Goal: Task Accomplishment & Management: Use online tool/utility

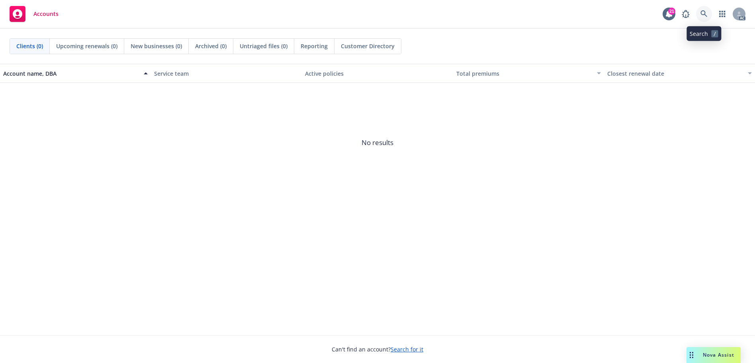
click at [706, 12] on icon at bounding box center [704, 13] width 7 height 7
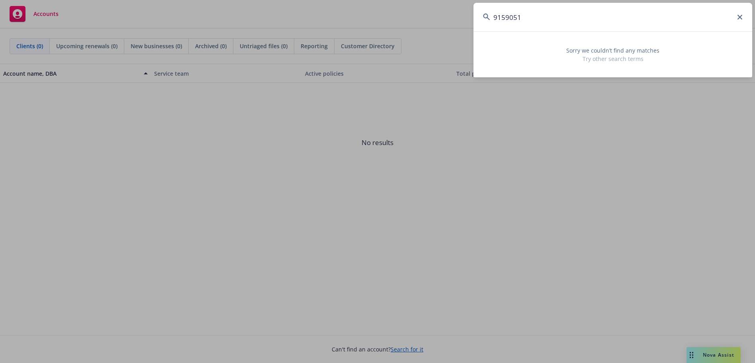
click at [477, 14] on input "9159051" at bounding box center [613, 17] width 279 height 29
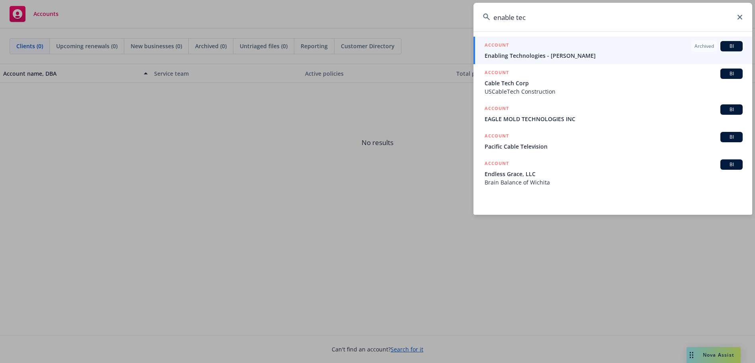
drag, startPoint x: 558, startPoint y: 17, endPoint x: 529, endPoint y: 20, distance: 28.5
click at [520, 19] on input "enable tec" at bounding box center [613, 17] width 279 height 29
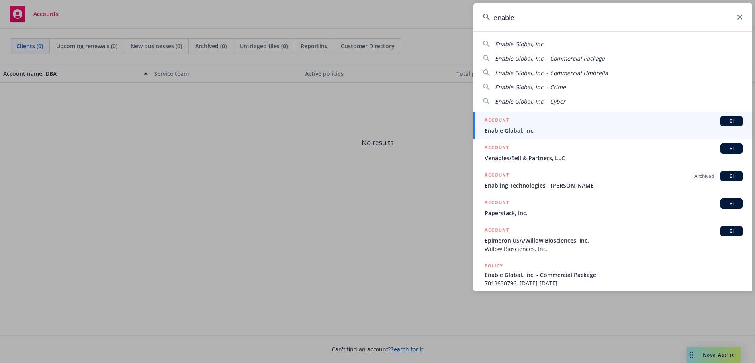
type input "enable"
click at [533, 132] on span "Enable Global, Inc." at bounding box center [614, 130] width 258 height 8
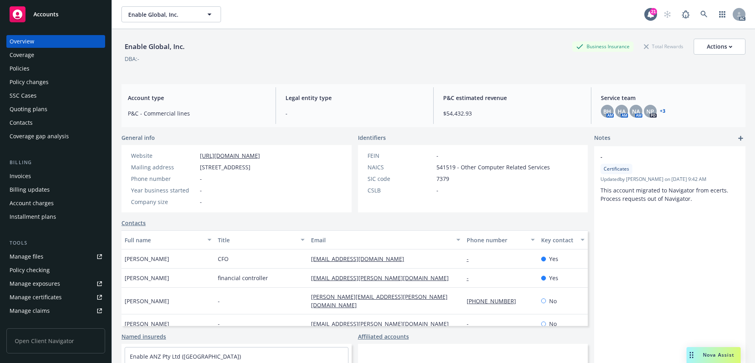
click at [37, 65] on div "Policies" at bounding box center [56, 68] width 92 height 13
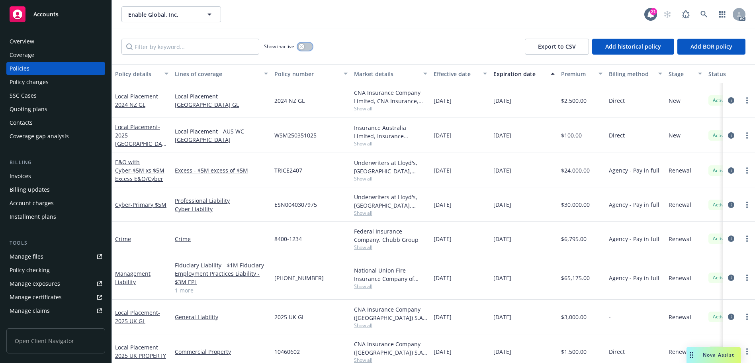
click at [306, 47] on button "button" at bounding box center [305, 47] width 15 height 8
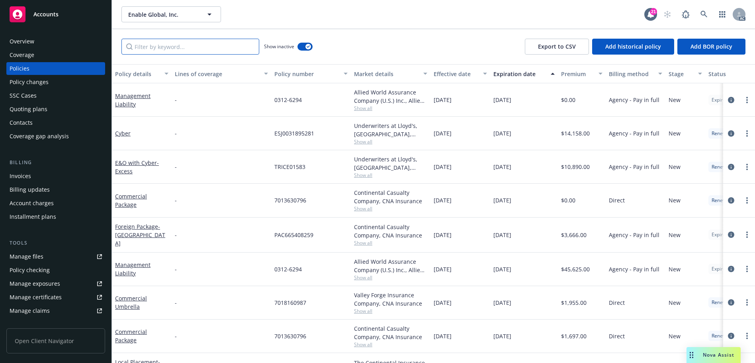
click at [202, 46] on input "Filter by keyword..." at bounding box center [190, 47] width 138 height 16
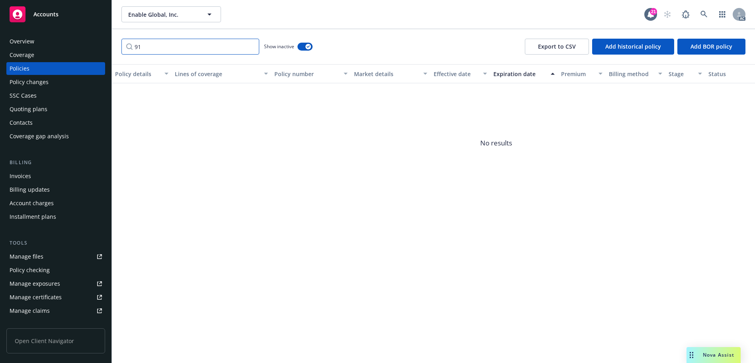
type input "9"
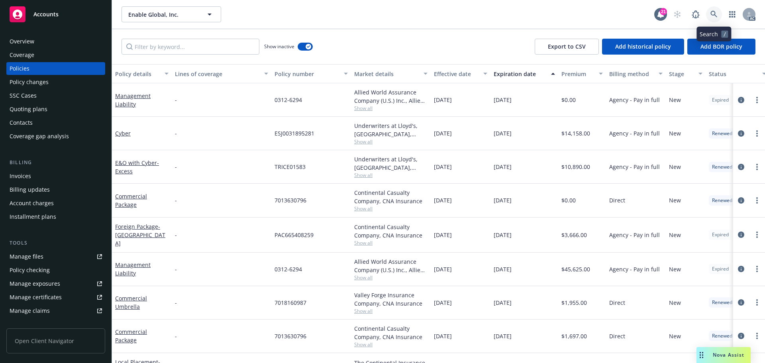
click at [710, 9] on link at bounding box center [714, 14] width 16 height 16
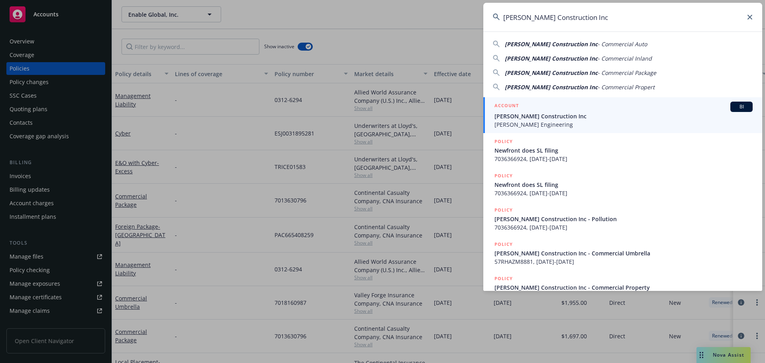
type input "M. Hernandez Construction Inc"
click at [594, 115] on span "M. Hernandez Construction Inc" at bounding box center [623, 116] width 258 height 8
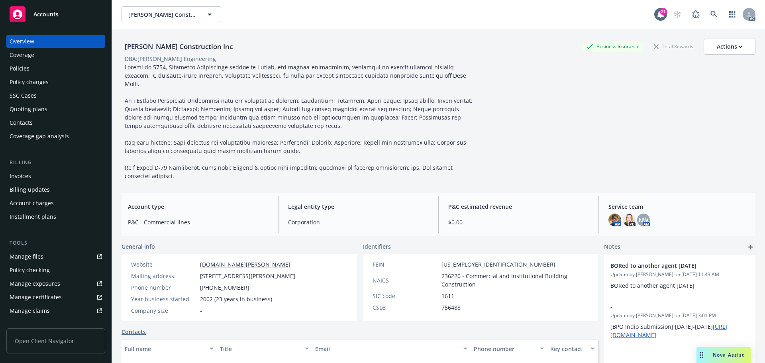
click at [35, 170] on div "Invoices" at bounding box center [56, 176] width 92 height 13
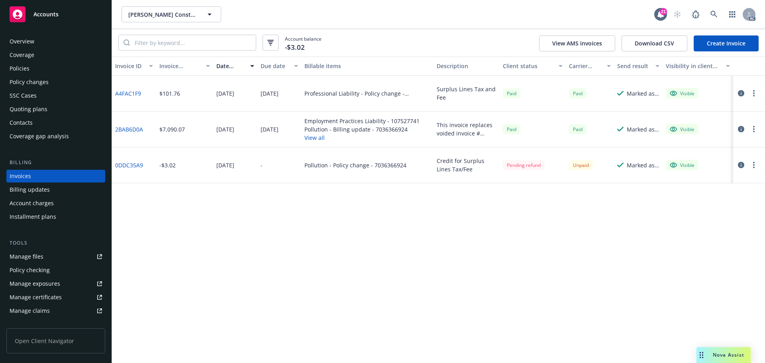
click at [39, 82] on div "Policy changes" at bounding box center [29, 82] width 39 height 13
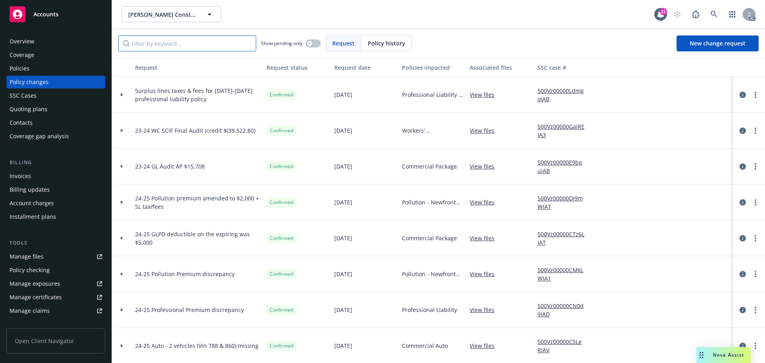
drag, startPoint x: 208, startPoint y: 45, endPoint x: 340, endPoint y: 47, distance: 132.3
click at [208, 45] on input "Filter by keyword..." at bounding box center [187, 43] width 138 height 16
click at [391, 47] on span "Policy history" at bounding box center [386, 43] width 37 height 8
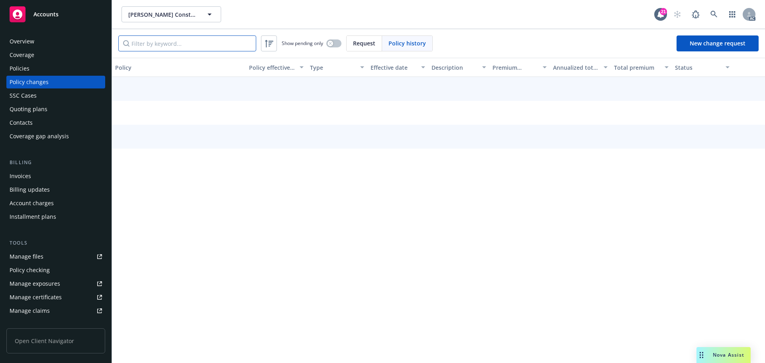
drag, startPoint x: 233, startPoint y: 41, endPoint x: 290, endPoint y: 41, distance: 57.8
click at [233, 41] on input "Filter by keyword..." at bounding box center [187, 43] width 138 height 16
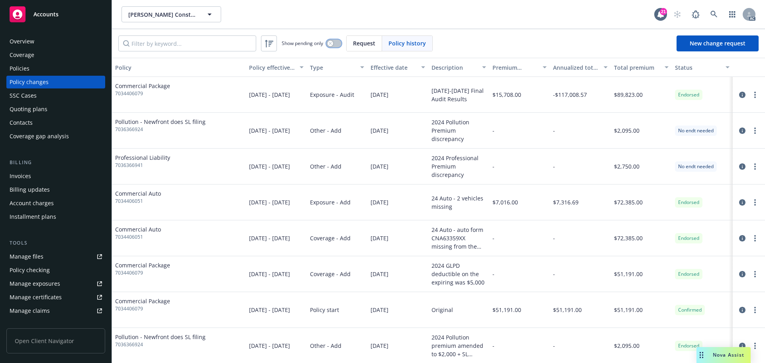
click at [334, 42] on button "button" at bounding box center [333, 43] width 15 height 8
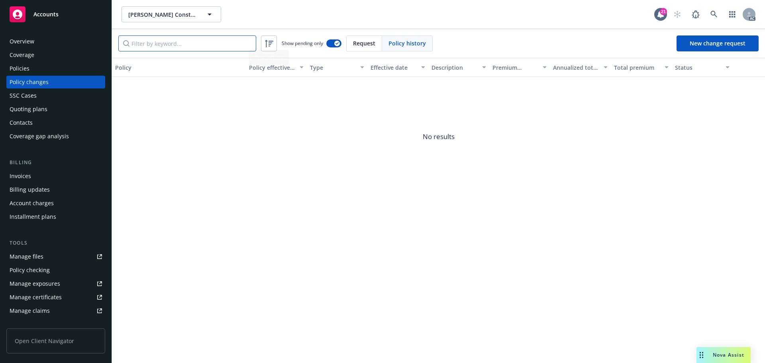
click at [220, 43] on input "Filter by keyword..." at bounding box center [187, 43] width 138 height 16
paste input "7036366941"
type input "7036366941"
click at [44, 69] on div "Policies" at bounding box center [56, 68] width 92 height 13
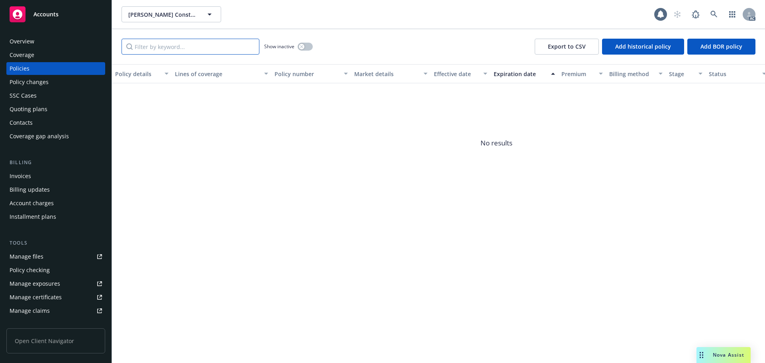
click at [183, 47] on input "Filter by keyword..." at bounding box center [190, 47] width 138 height 16
click at [302, 47] on icon "button" at bounding box center [301, 46] width 3 height 3
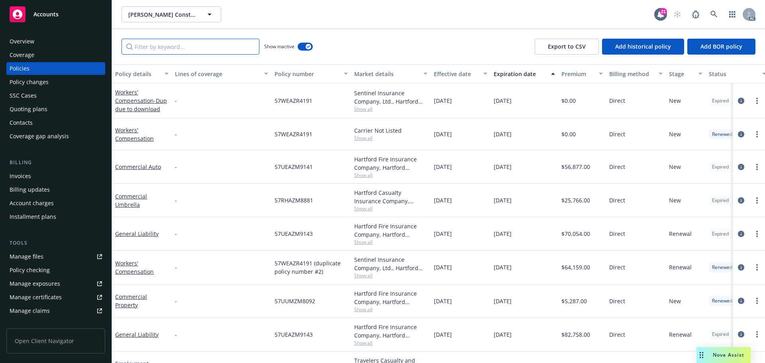
click at [219, 48] on input "Filter by keyword..." at bounding box center [190, 47] width 138 height 16
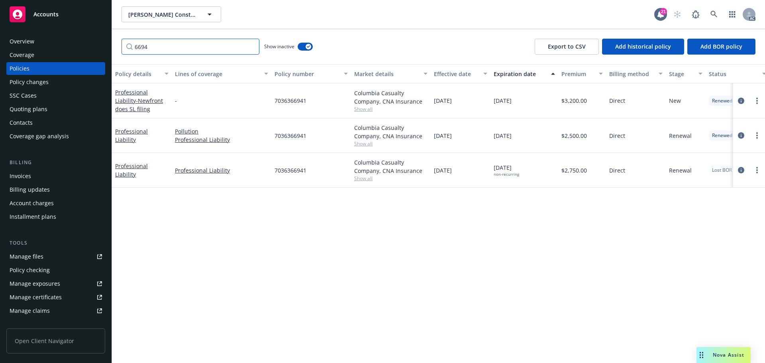
type input "6694"
click at [295, 102] on span "7036366941" at bounding box center [290, 100] width 32 height 8
copy span "7036366941"
click at [64, 173] on div "Invoices" at bounding box center [56, 176] width 92 height 13
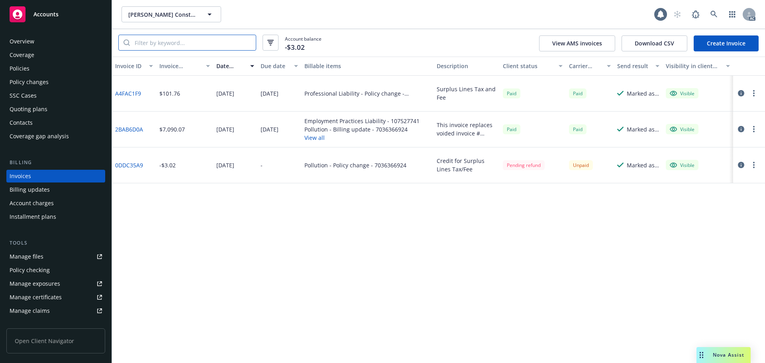
click at [195, 42] on input "search" at bounding box center [193, 42] width 126 height 15
paste input "7036366941"
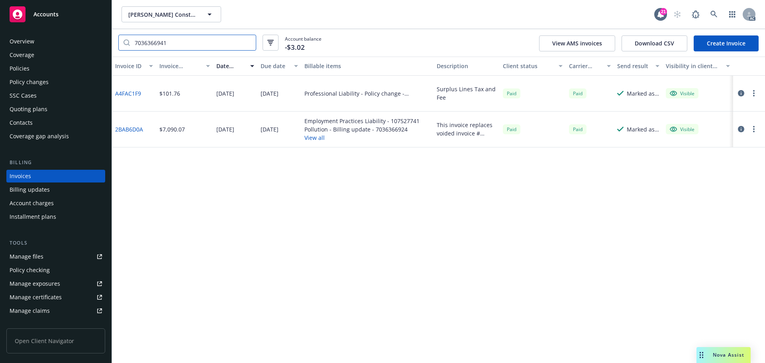
type input "7036366941"
click at [24, 71] on div "Policies" at bounding box center [20, 68] width 20 height 13
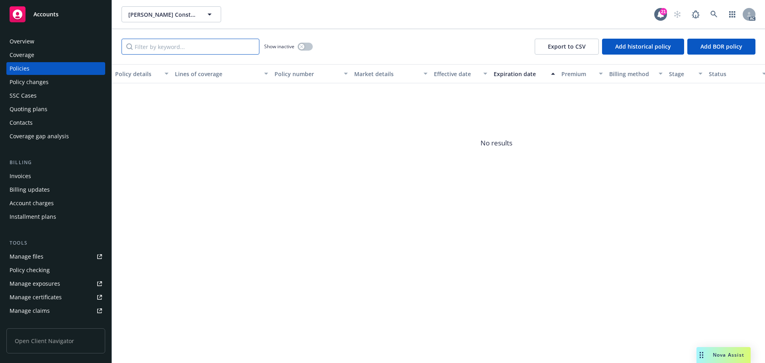
click at [163, 45] on input "Filter by keyword..." at bounding box center [190, 47] width 138 height 16
click at [310, 48] on button "button" at bounding box center [305, 47] width 15 height 8
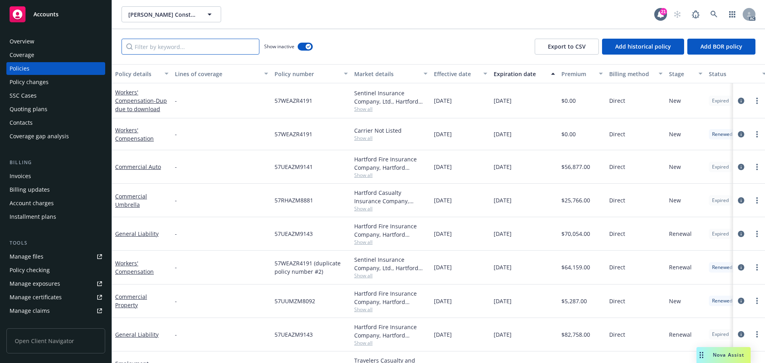
click at [189, 48] on input "Filter by keyword..." at bounding box center [190, 47] width 138 height 16
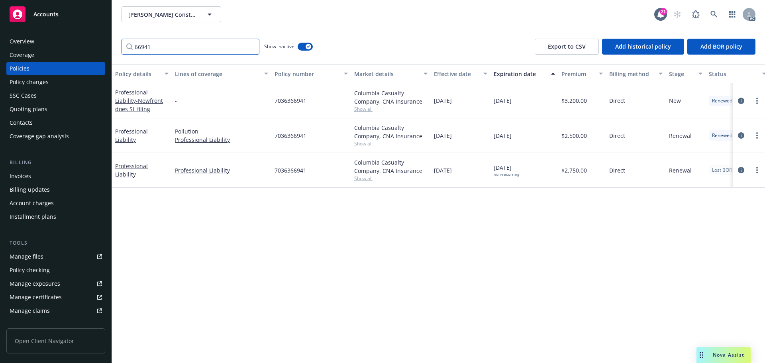
type input "66941"
click at [296, 102] on span "7036366941" at bounding box center [290, 100] width 32 height 8
copy span "7036366941"
click at [35, 179] on div "Invoices" at bounding box center [56, 176] width 92 height 13
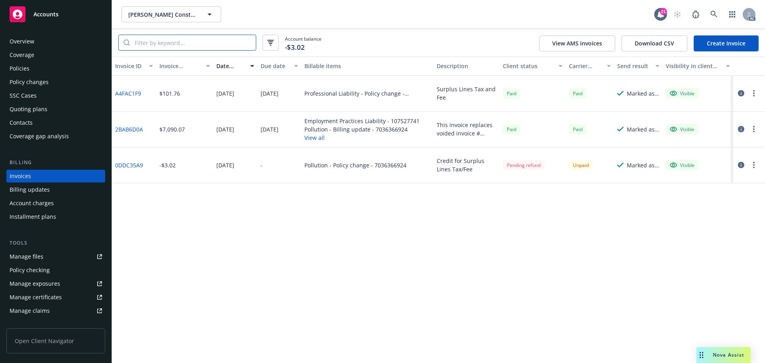
click at [181, 41] on input "search" at bounding box center [193, 42] width 126 height 15
paste input "7036366941"
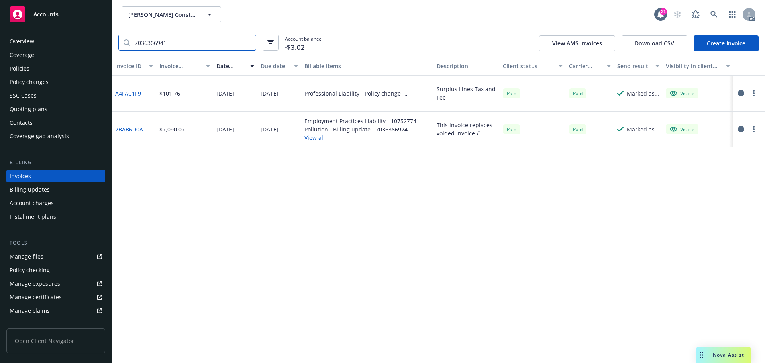
type input "7036366941"
click at [133, 92] on link "A4FAC1F9" at bounding box center [128, 93] width 26 height 8
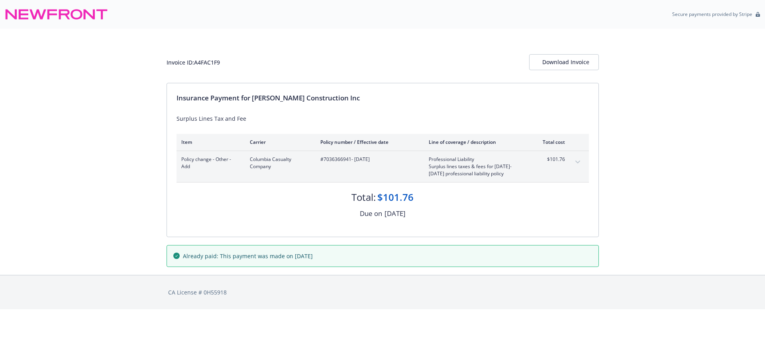
click at [431, 43] on div "Invoice ID: A4FAC1F9 Download Invoice" at bounding box center [383, 56] width 432 height 54
click at [677, 154] on div "Invoice ID: A4FAC1F9 Download Invoice Insurance Payment for M. Hernandez Constr…" at bounding box center [382, 152] width 765 height 246
click at [503, 192] on div "Total: $101.76" at bounding box center [382, 193] width 412 height 22
click at [631, 174] on div "Invoice ID: A4FAC1F9 Download Invoice Insurance Payment for M. Hernandez Constr…" at bounding box center [382, 152] width 765 height 246
click at [404, 170] on div "#7036366941 - 01/01/2023" at bounding box center [363, 167] width 96 height 22
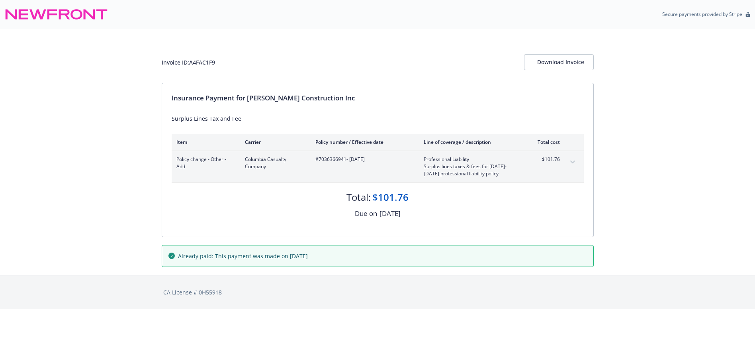
click at [637, 196] on div "Invoice ID: A4FAC1F9 Download Invoice Insurance Payment for M. Hernandez Constr…" at bounding box center [377, 152] width 755 height 246
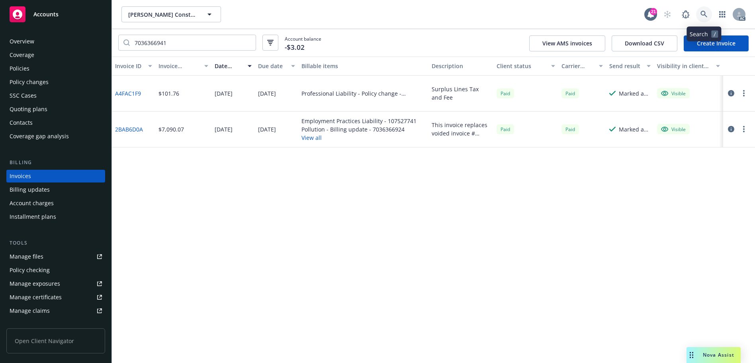
click at [698, 10] on link at bounding box center [704, 14] width 16 height 16
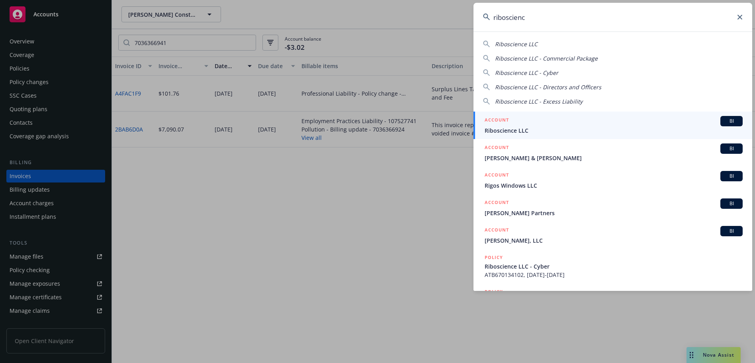
type input "riboscience"
click at [578, 121] on div "ACCOUNT BI" at bounding box center [614, 121] width 258 height 10
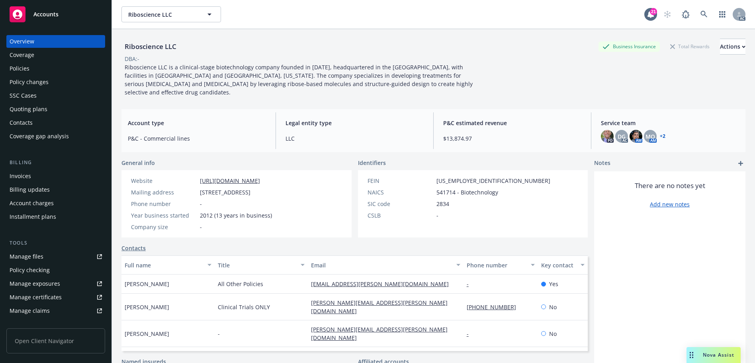
click at [49, 176] on div "Invoices" at bounding box center [56, 176] width 92 height 13
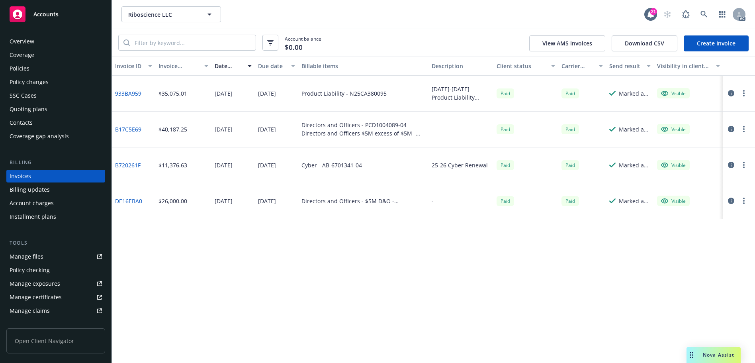
click at [42, 67] on div "Policies" at bounding box center [56, 68] width 92 height 13
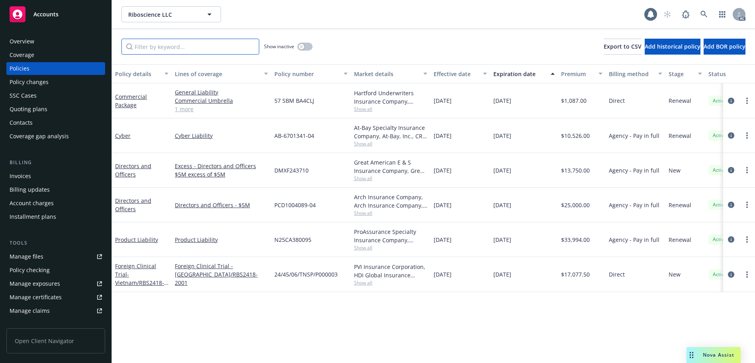
click at [207, 39] on input "Filter by keyword..." at bounding box center [190, 47] width 138 height 16
paste input ""
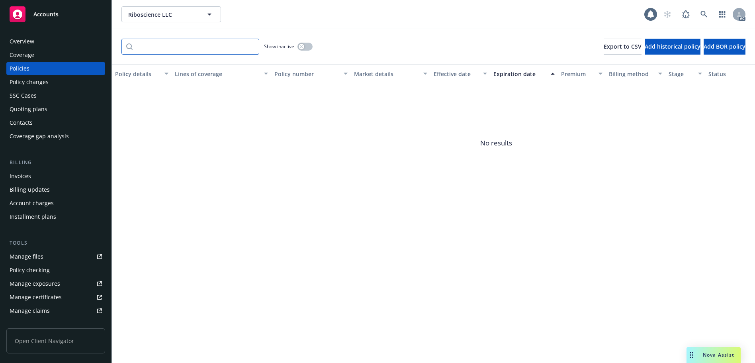
type input ""
click at [306, 47] on button "button" at bounding box center [305, 47] width 15 height 8
click at [207, 47] on input "" at bounding box center [190, 47] width 138 height 16
click at [227, 47] on input "" at bounding box center [190, 47] width 138 height 16
paste input "Filter by keyword..."
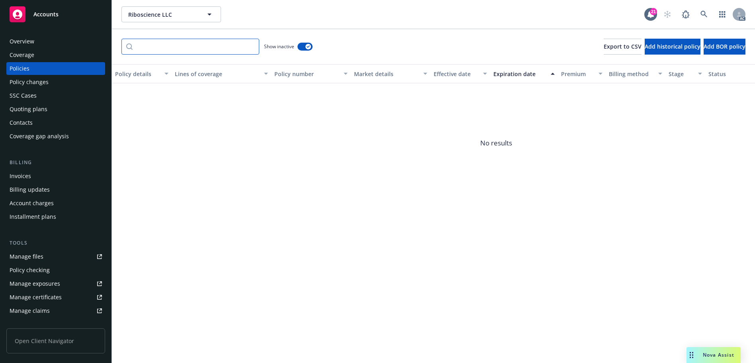
click at [252, 46] on input "" at bounding box center [190, 47] width 138 height 16
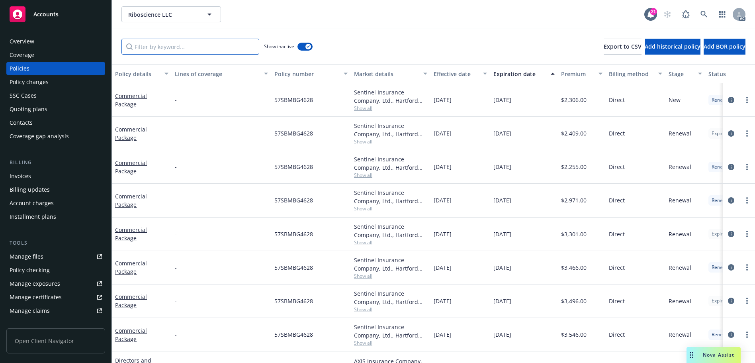
click at [180, 46] on input "Filter by keyword..." at bounding box center [190, 47] width 138 height 16
paste input "N23CA380108"
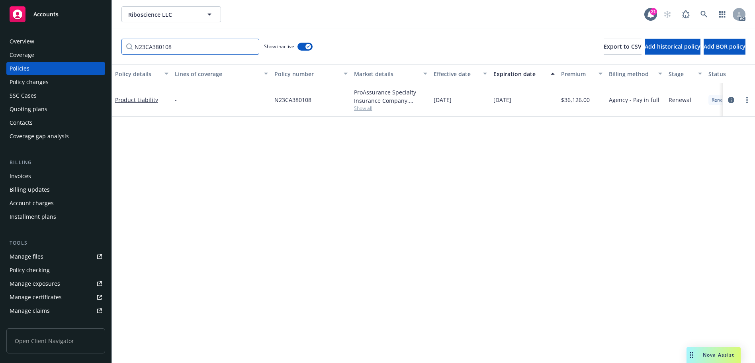
type input "N23CA380108"
click at [31, 174] on div "Invoices" at bounding box center [56, 176] width 92 height 13
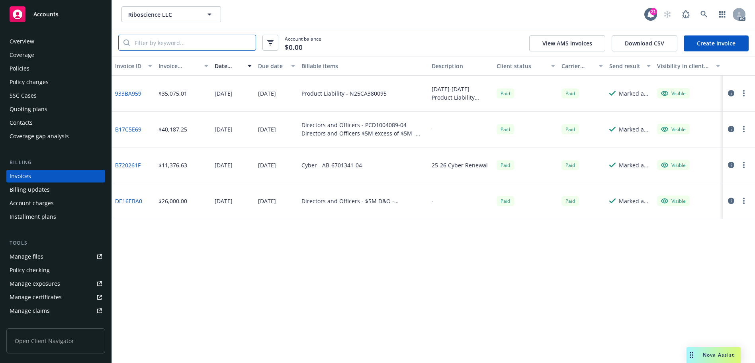
click at [200, 35] on input "search" at bounding box center [193, 42] width 126 height 15
paste input "N23CA380108"
type input "N23CA380108"
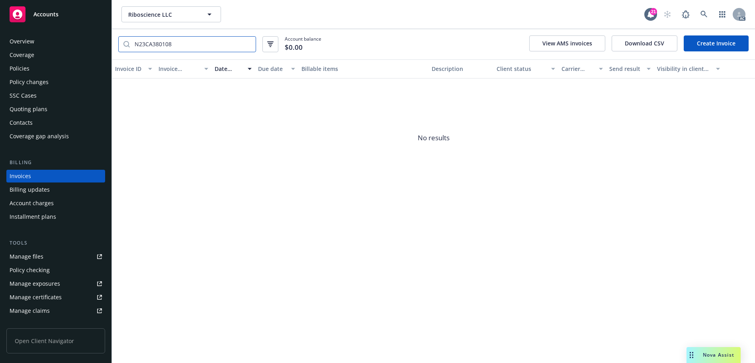
click at [248, 43] on input "N23CA380108" at bounding box center [193, 44] width 126 height 15
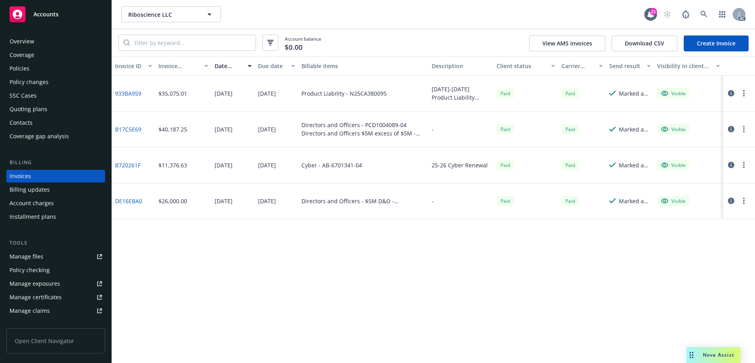
click at [46, 71] on div "Policies" at bounding box center [56, 68] width 92 height 13
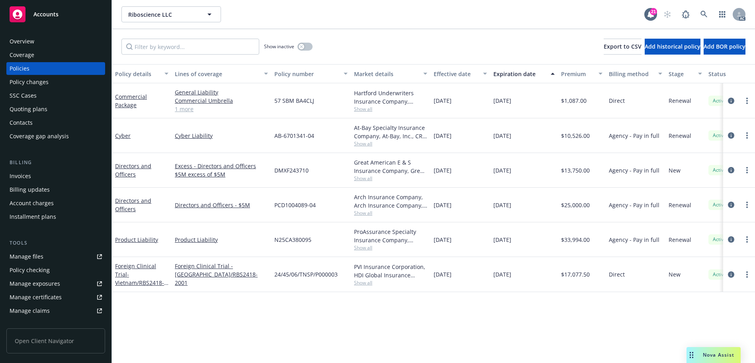
click at [43, 177] on div "Invoices" at bounding box center [56, 176] width 92 height 13
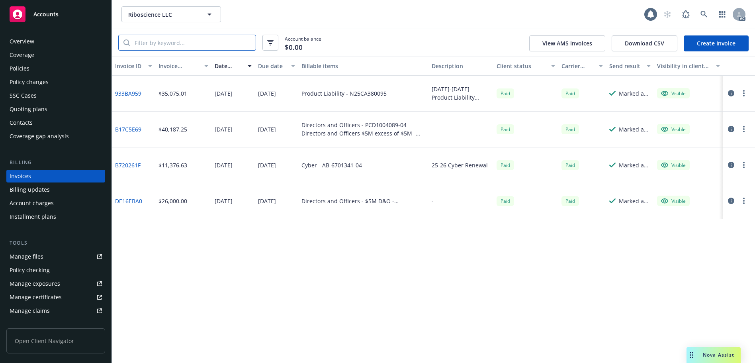
click at [185, 45] on input "search" at bounding box center [193, 42] width 126 height 15
paste input "N23CA380108"
type input "N23CA380108"
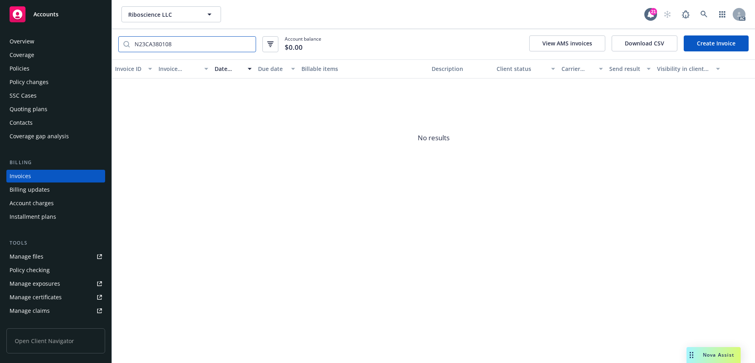
drag, startPoint x: 248, startPoint y: 45, endPoint x: 215, endPoint y: 47, distance: 33.2
click at [247, 45] on input "N23CA380108" at bounding box center [193, 44] width 126 height 15
click at [193, 47] on input "search" at bounding box center [193, 44] width 126 height 15
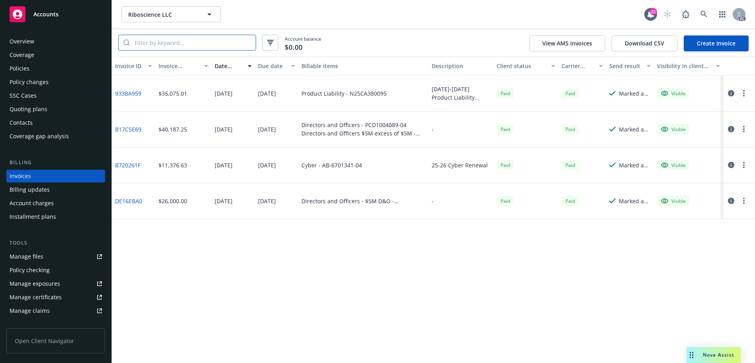
click at [214, 48] on input "search" at bounding box center [193, 42] width 126 height 15
paste input "N23CA380108"
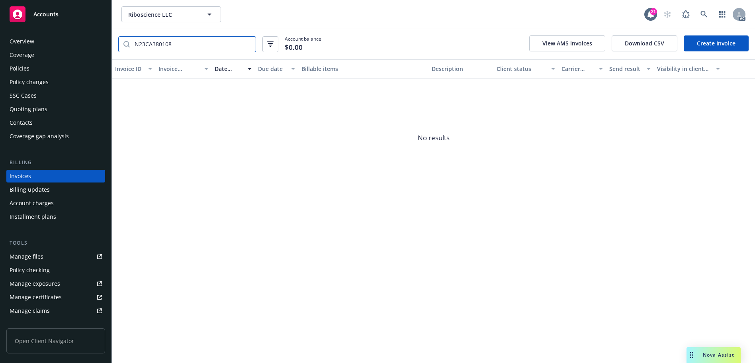
type input "N23CA380108"
click at [26, 65] on div "Policies" at bounding box center [20, 68] width 20 height 13
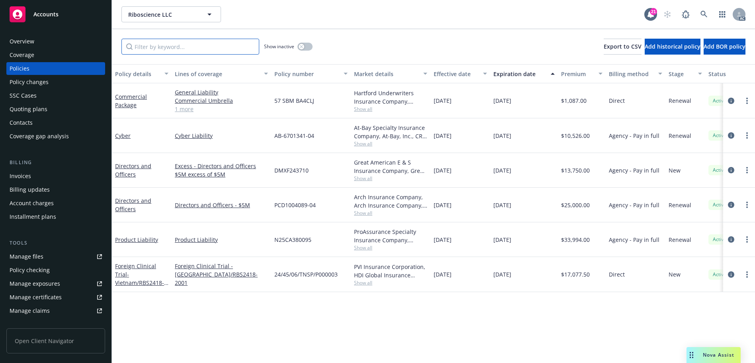
click at [172, 46] on input "Filter by keyword..." at bounding box center [190, 47] width 138 height 16
paste input "N23CA380108"
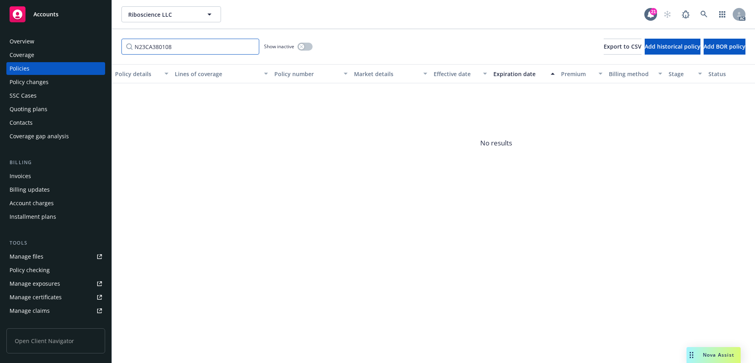
type input "N23CA380108"
click at [308, 48] on button "button" at bounding box center [305, 47] width 15 height 8
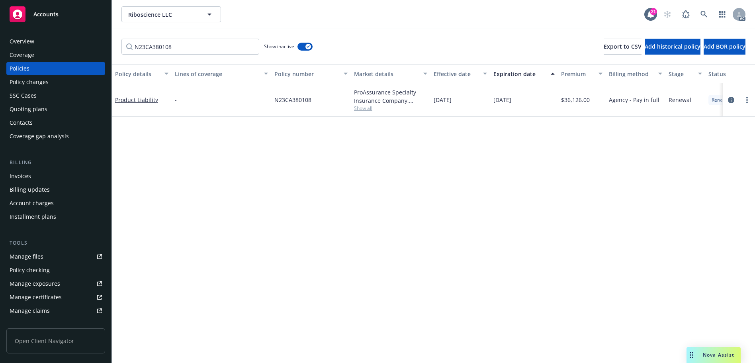
click at [46, 84] on div "Policy changes" at bounding box center [29, 82] width 39 height 13
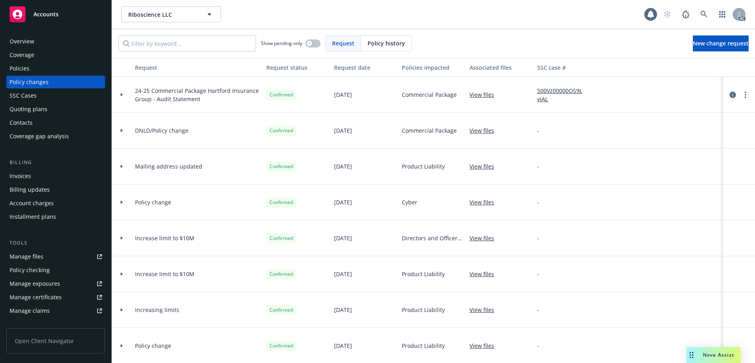
click at [47, 174] on div "Invoices" at bounding box center [56, 176] width 92 height 13
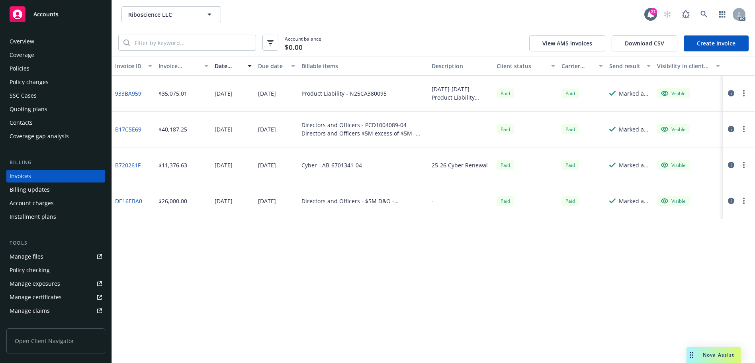
click at [58, 74] on div "Policies" at bounding box center [56, 68] width 92 height 13
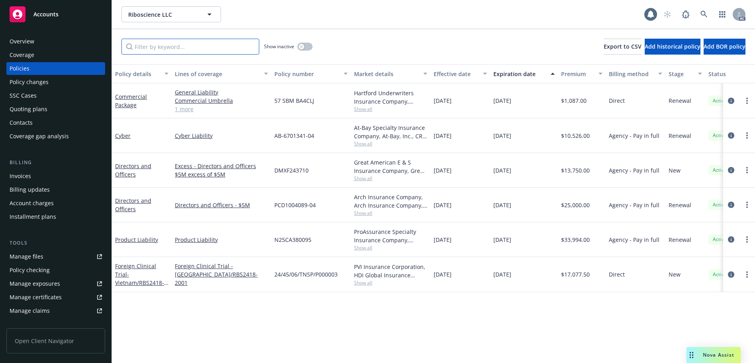
click at [170, 46] on input "Filter by keyword..." at bounding box center [190, 47] width 138 height 16
paste input "N23CA380108"
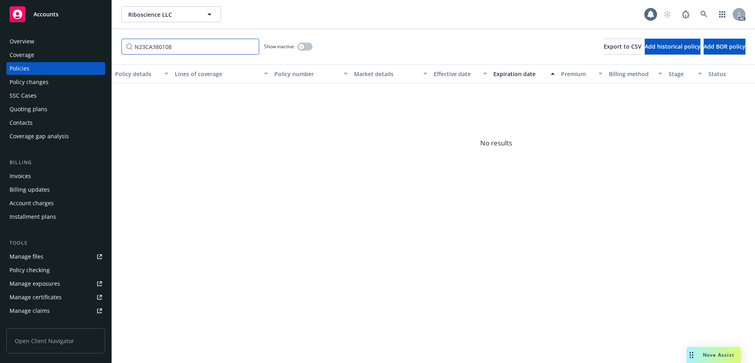
type input "N23CA380108"
click at [304, 43] on button "button" at bounding box center [305, 47] width 15 height 8
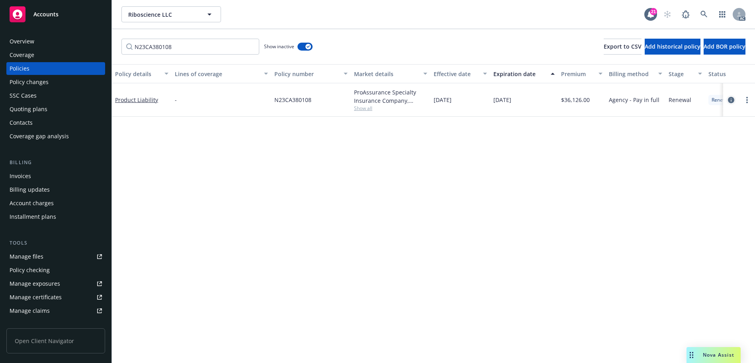
click at [733, 101] on icon "circleInformation" at bounding box center [731, 100] width 6 height 6
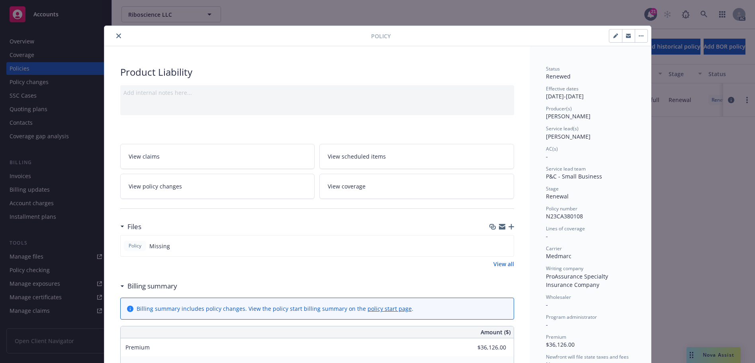
click at [122, 35] on div at bounding box center [240, 36] width 264 height 10
click at [116, 36] on icon "close" at bounding box center [118, 35] width 5 height 5
click at [58, 82] on div "Policy changes" at bounding box center [56, 82] width 92 height 13
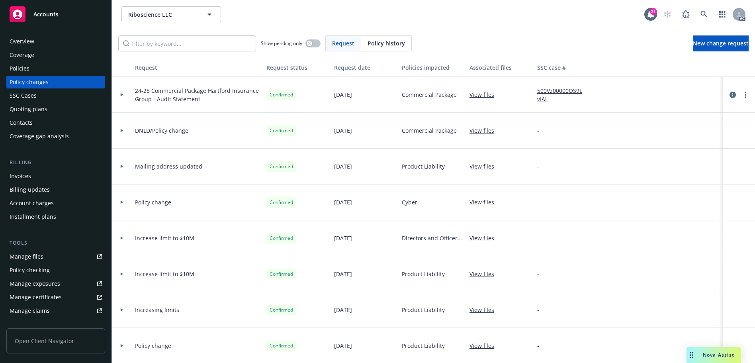
drag, startPoint x: 370, startPoint y: 42, endPoint x: 362, endPoint y: 42, distance: 8.0
click at [362, 42] on div "Policy history" at bounding box center [386, 43] width 50 height 15
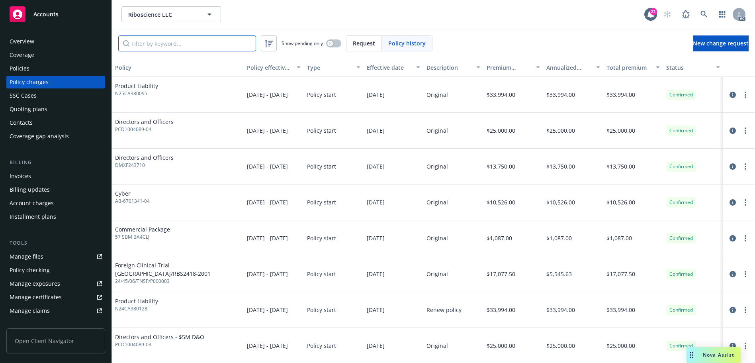
click at [172, 42] on input "Filter by keyword..." at bounding box center [187, 43] width 138 height 16
paste input "N23CA380108"
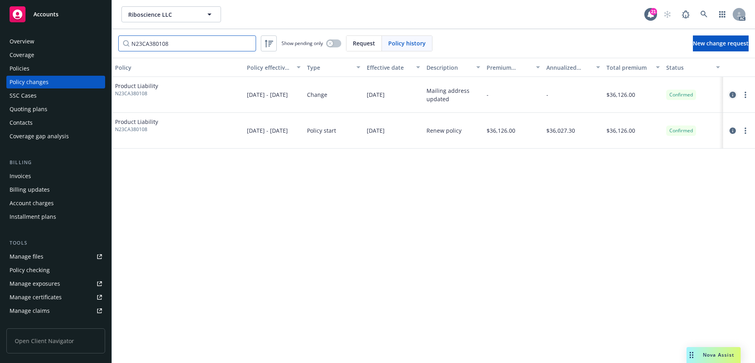
type input "N23CA380108"
click at [735, 92] on icon "circleInformation" at bounding box center [733, 95] width 6 height 6
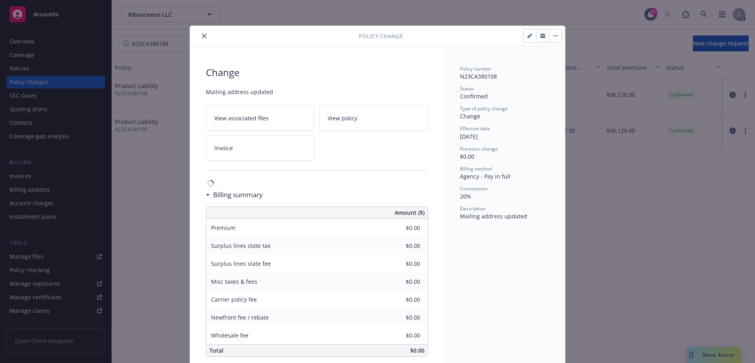
scroll to position [11, 0]
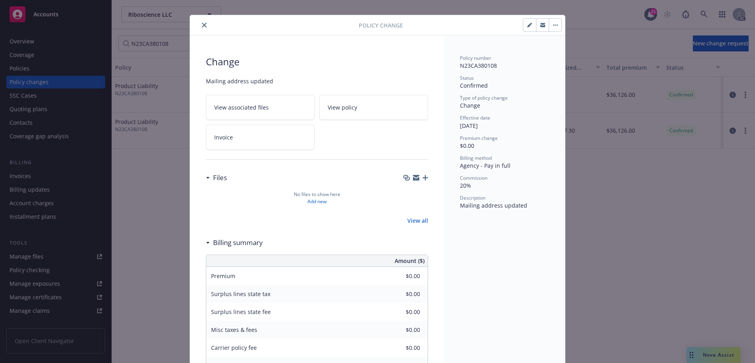
click at [302, 135] on icon at bounding box center [304, 137] width 5 height 5
click at [202, 25] on icon "close" at bounding box center [204, 25] width 5 height 5
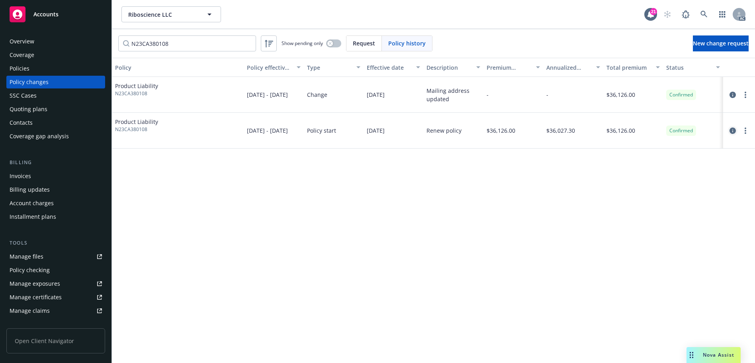
click at [733, 132] on icon "circleInformation" at bounding box center [733, 130] width 6 height 6
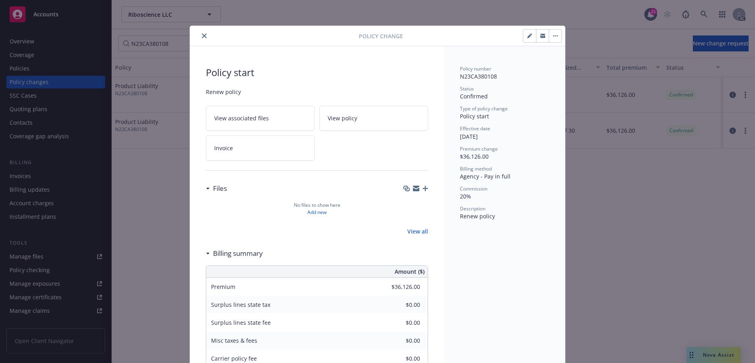
scroll to position [11, 0]
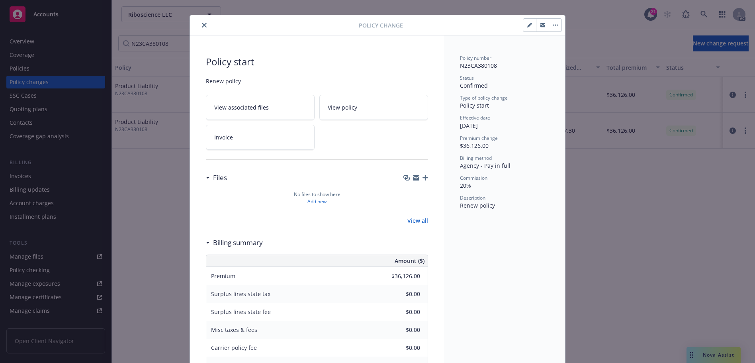
click at [304, 136] on link "Invoice" at bounding box center [260, 137] width 109 height 25
click at [200, 22] on button "close" at bounding box center [205, 25] width 10 height 10
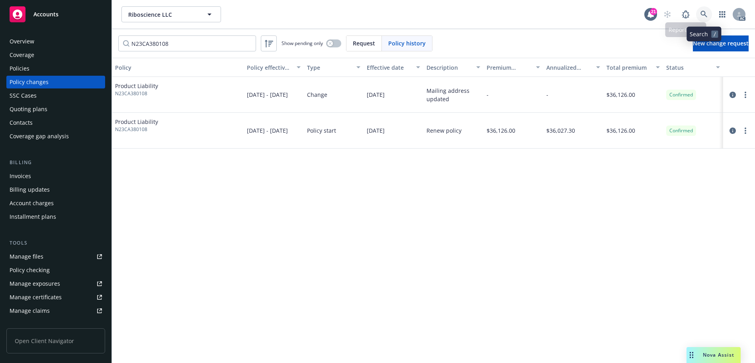
click at [703, 13] on icon at bounding box center [704, 14] width 7 height 7
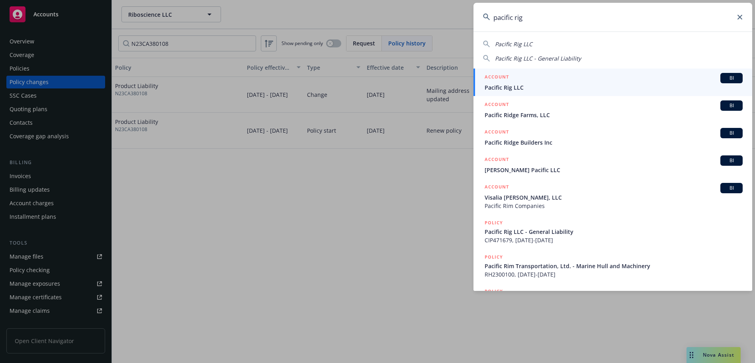
type input "pacific rig"
click at [558, 83] on div "ACCOUNT BI" at bounding box center [614, 78] width 258 height 10
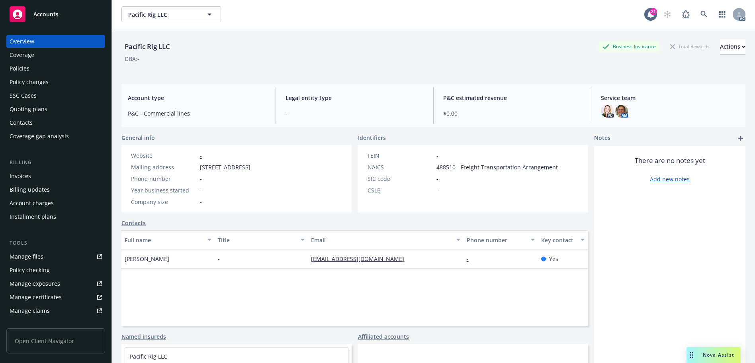
click at [37, 69] on div "Policies" at bounding box center [56, 68] width 92 height 13
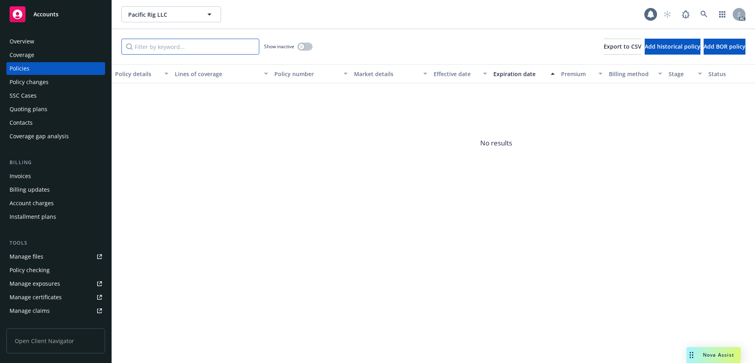
click at [186, 45] on input "Filter by keyword..." at bounding box center [190, 47] width 138 height 16
paste input "CIP471679"
type input "CIP471679"
click at [307, 47] on button "button" at bounding box center [305, 47] width 15 height 8
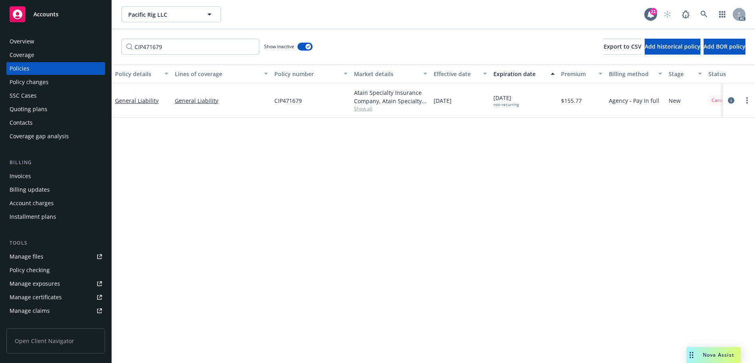
click at [55, 173] on div "Invoices" at bounding box center [56, 176] width 92 height 13
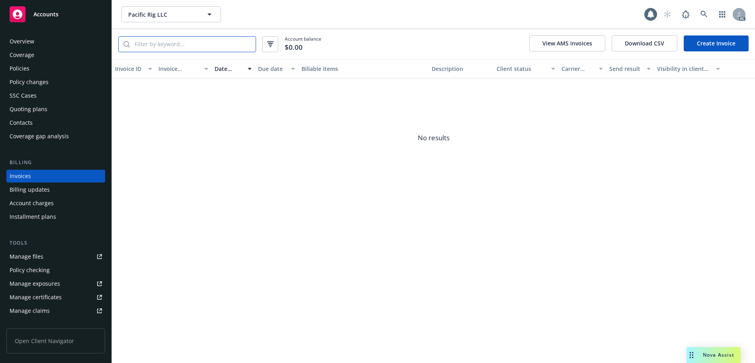
click at [177, 49] on input "search" at bounding box center [193, 44] width 126 height 15
paste input "CIP471679"
type input "CIP471679"
click at [249, 47] on input "CIP471679" at bounding box center [193, 44] width 126 height 15
click at [249, 46] on input "CIP471679" at bounding box center [193, 44] width 126 height 15
